Goal: Navigation & Orientation: Find specific page/section

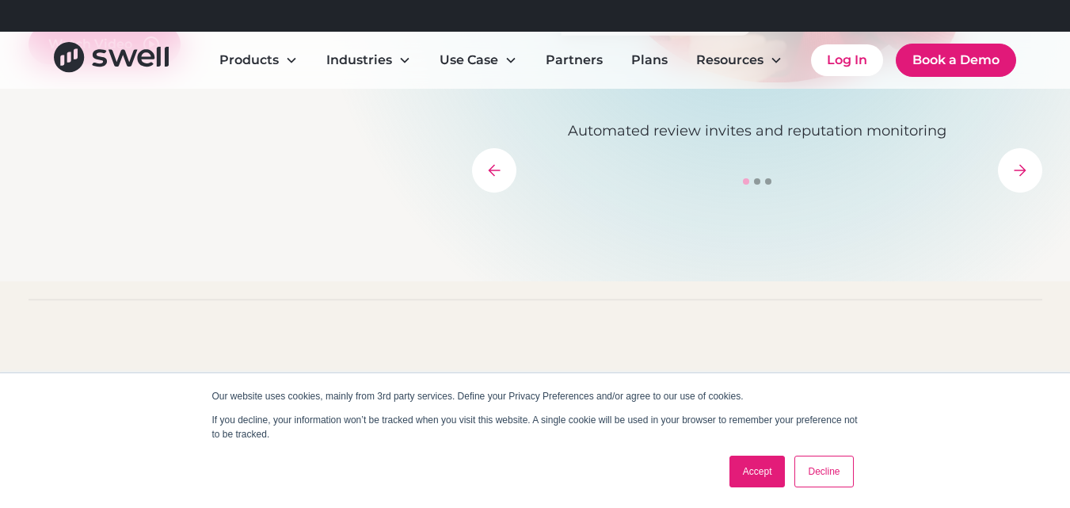
scroll to position [871, 0]
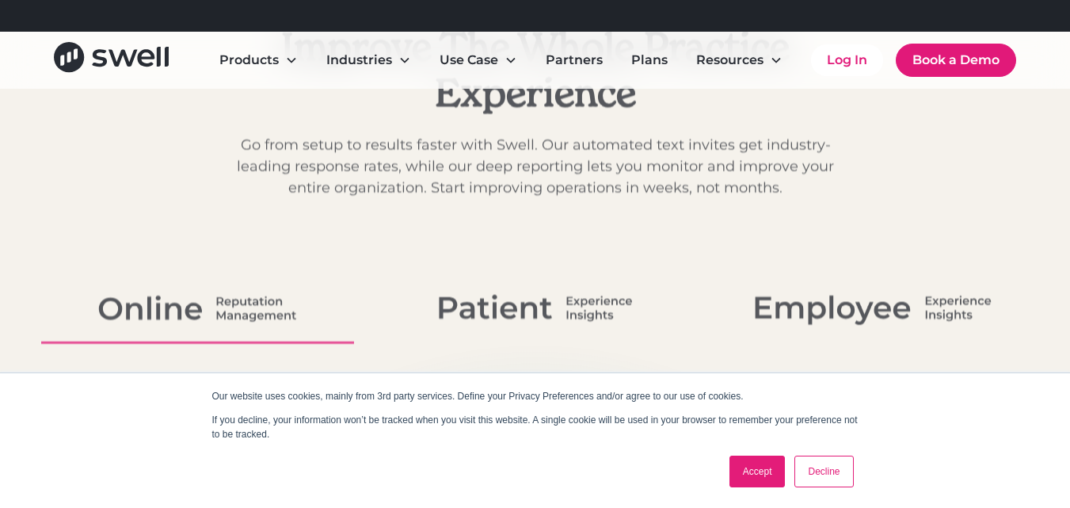
click at [743, 460] on link "Accept" at bounding box center [757, 471] width 56 height 32
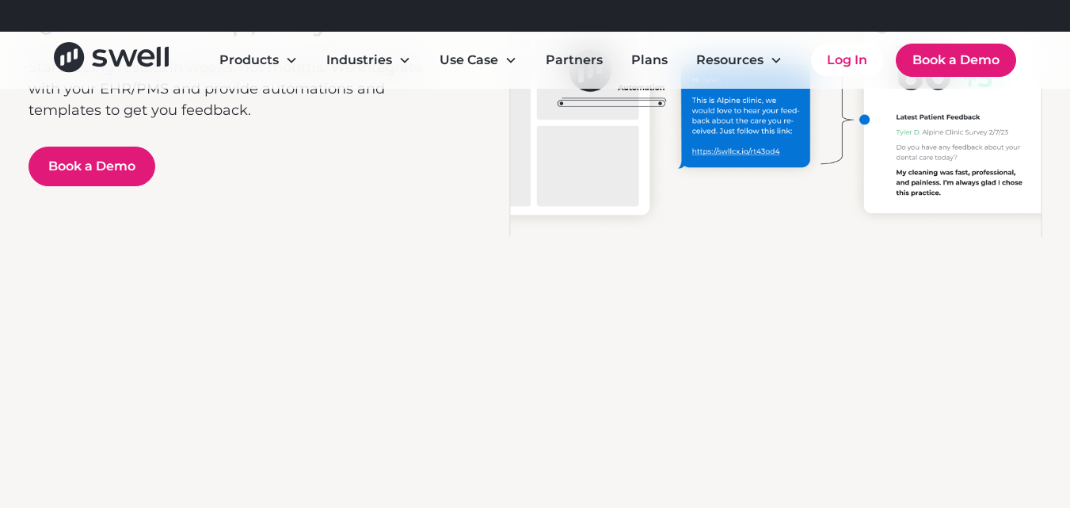
scroll to position [6131, 0]
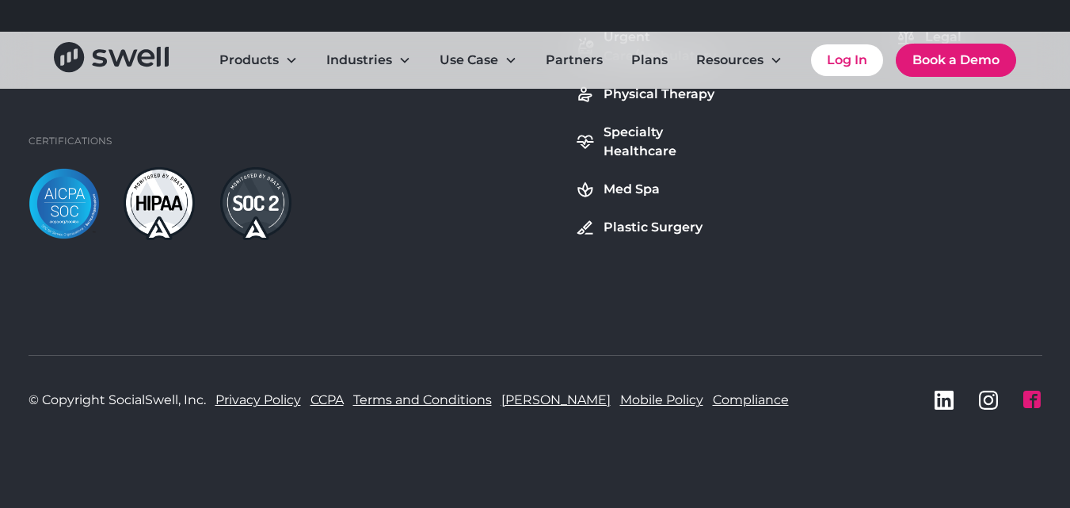
click at [1033, 394] on icon at bounding box center [1031, 398] width 17 height 17
click at [413, 398] on link "Terms and Conditions" at bounding box center [422, 399] width 139 height 19
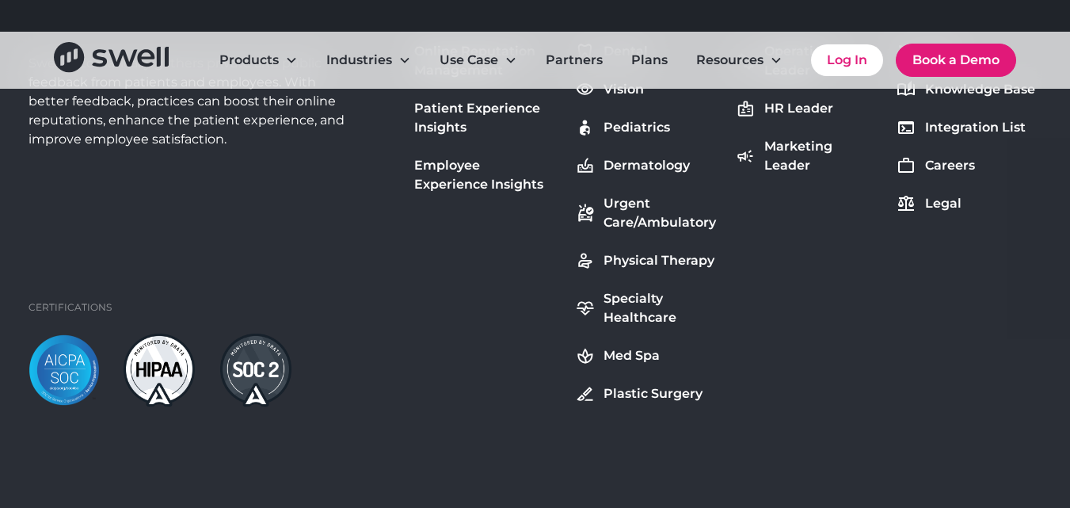
scroll to position [15014, 0]
